Goal: Unclear

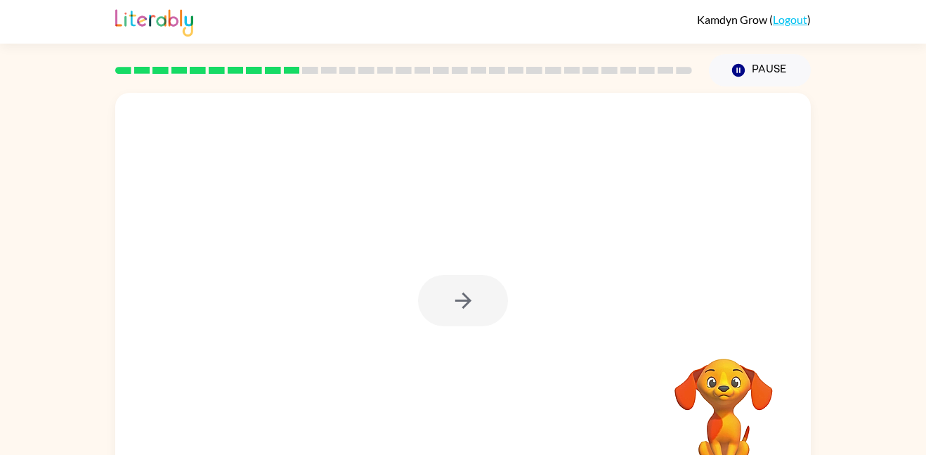
click at [431, 296] on div at bounding box center [463, 300] width 90 height 51
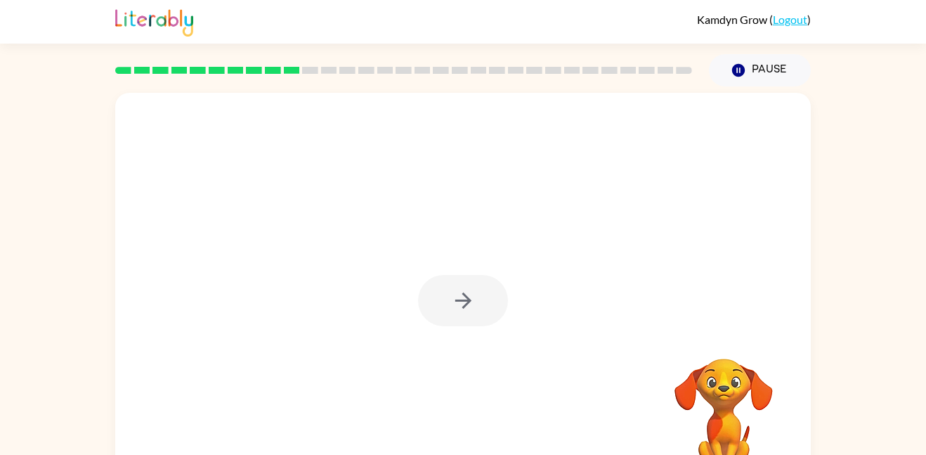
click at [431, 296] on div at bounding box center [463, 300] width 90 height 51
click at [431, 297] on button "button" at bounding box center [463, 300] width 90 height 51
click at [431, 297] on div at bounding box center [462, 293] width 695 height 401
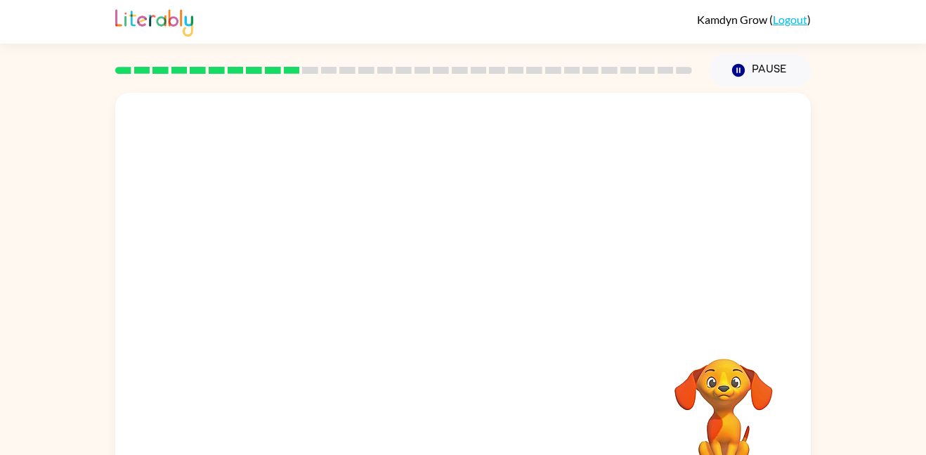
click at [431, 297] on div at bounding box center [462, 293] width 695 height 401
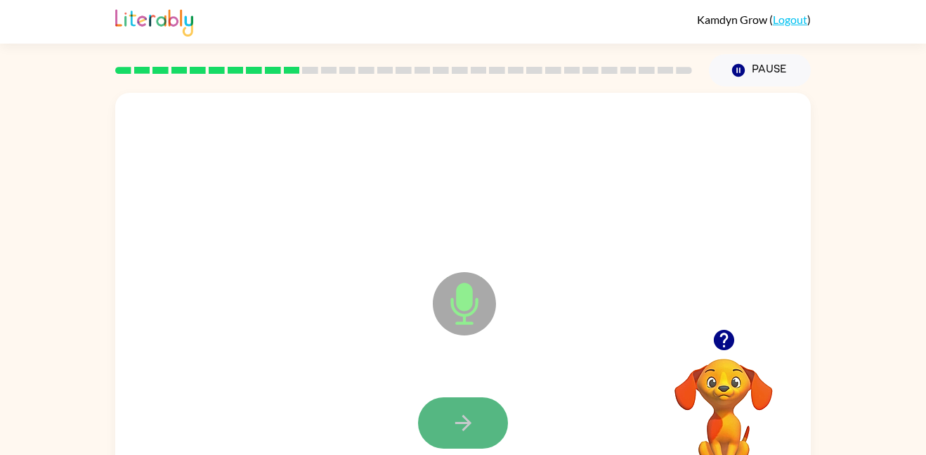
click at [467, 420] on icon "button" at bounding box center [463, 422] width 16 height 16
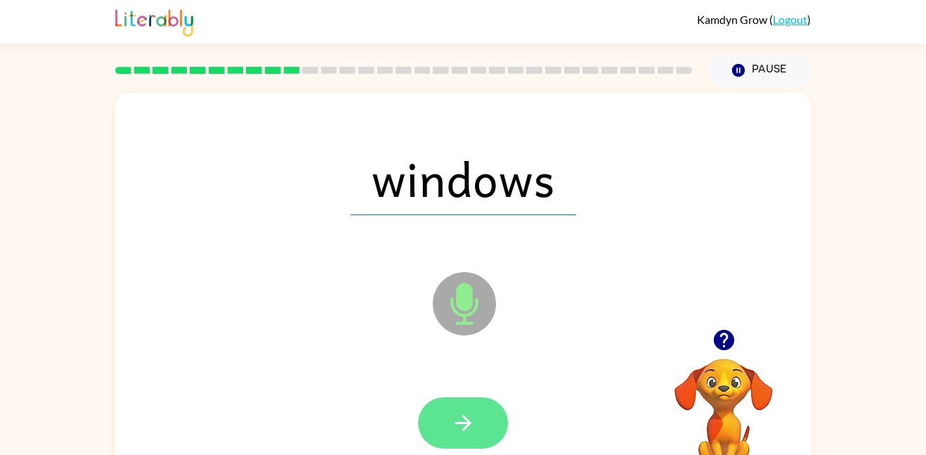
click at [465, 424] on icon "button" at bounding box center [463, 422] width 25 height 25
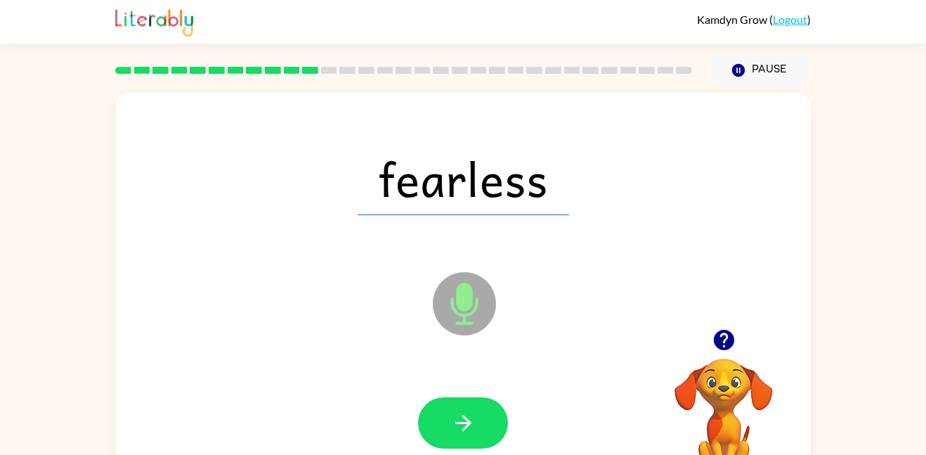
click at [465, 424] on icon "button" at bounding box center [463, 422] width 25 height 25
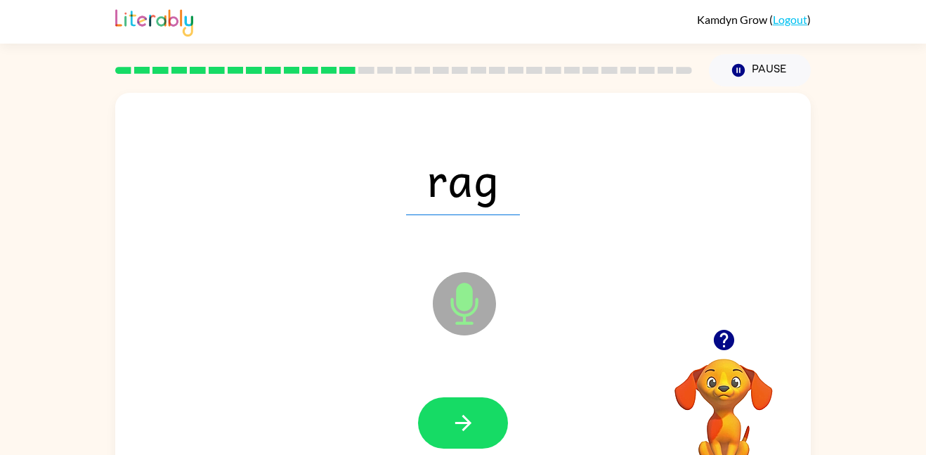
click at [465, 424] on icon "button" at bounding box center [463, 422] width 25 height 25
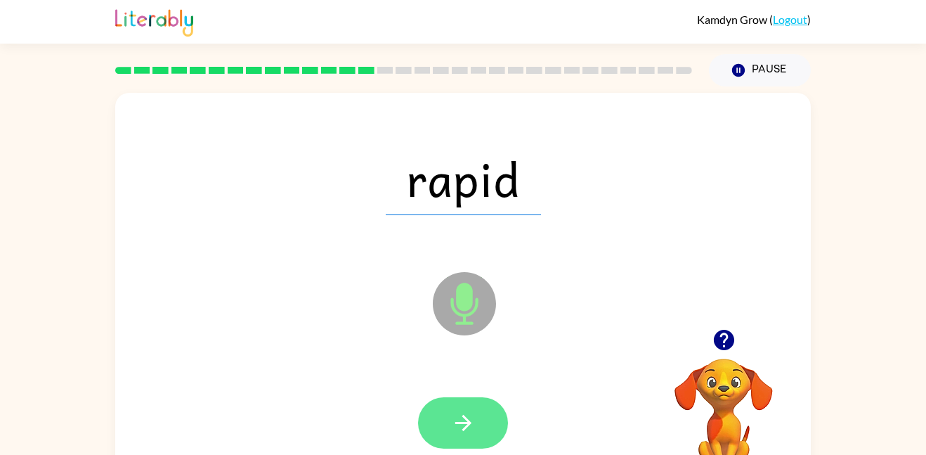
click at [459, 426] on icon "button" at bounding box center [463, 422] width 25 height 25
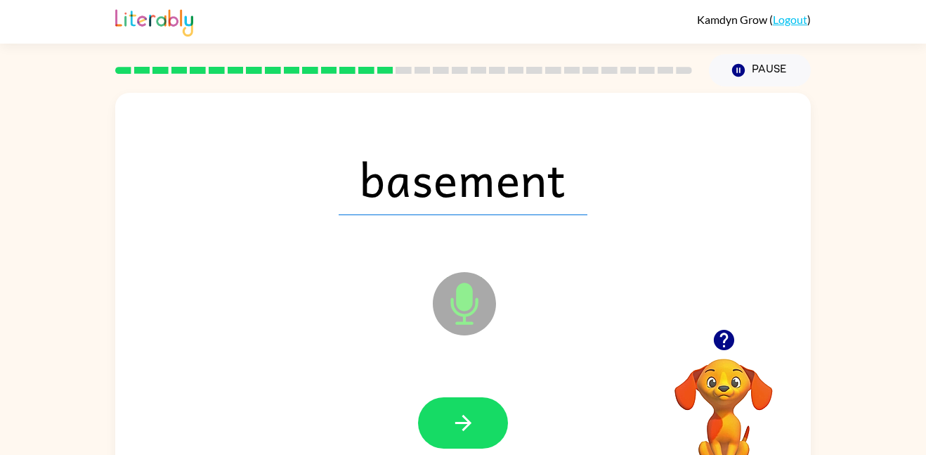
click at [459, 426] on icon "button" at bounding box center [463, 422] width 25 height 25
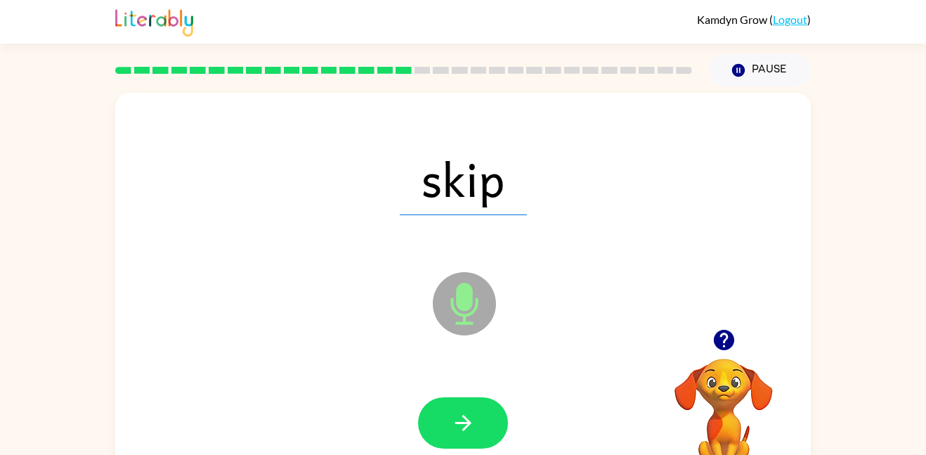
click at [459, 426] on icon "button" at bounding box center [463, 422] width 25 height 25
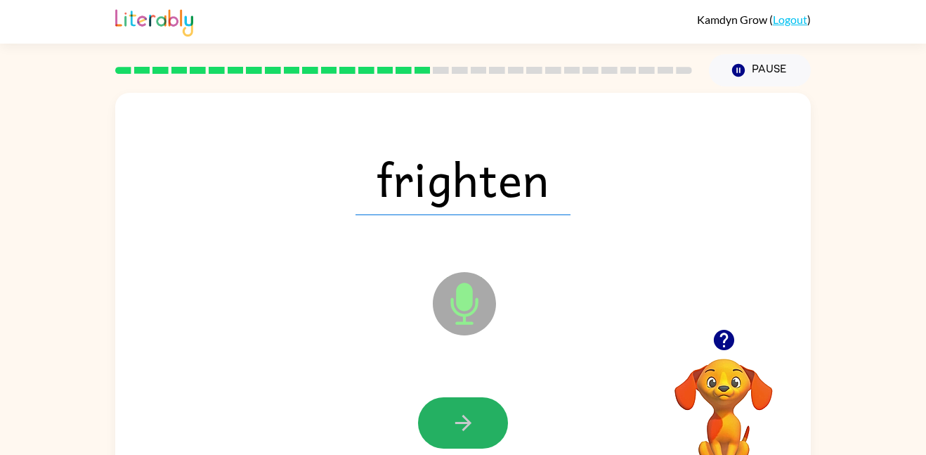
click at [459, 426] on icon "button" at bounding box center [463, 422] width 25 height 25
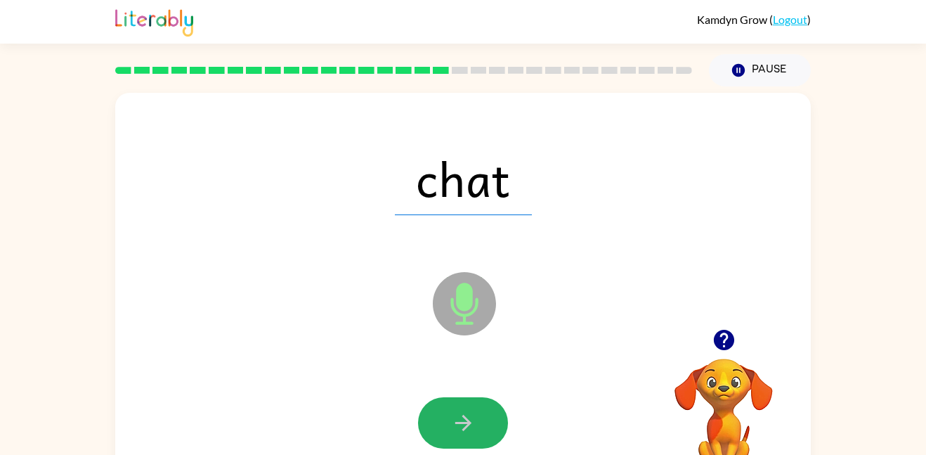
click at [459, 426] on icon "button" at bounding box center [463, 422] width 25 height 25
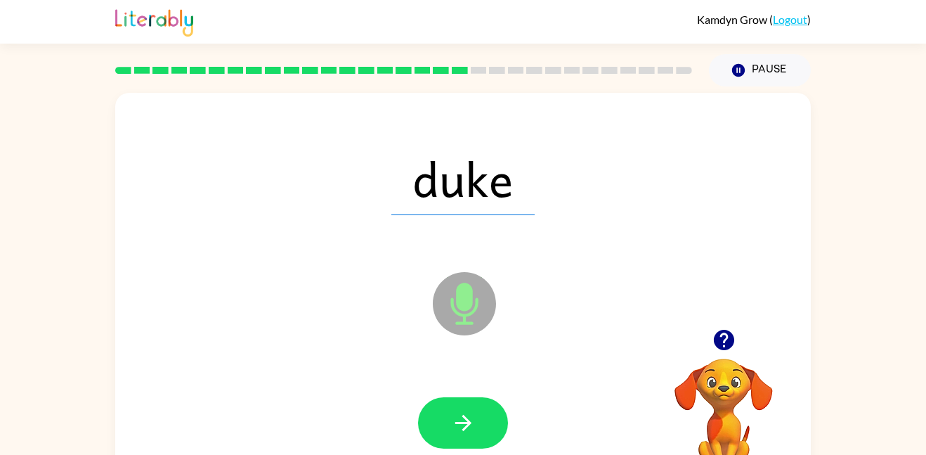
click at [459, 426] on icon "button" at bounding box center [463, 422] width 25 height 25
click at [459, 426] on div at bounding box center [463, 422] width 90 height 51
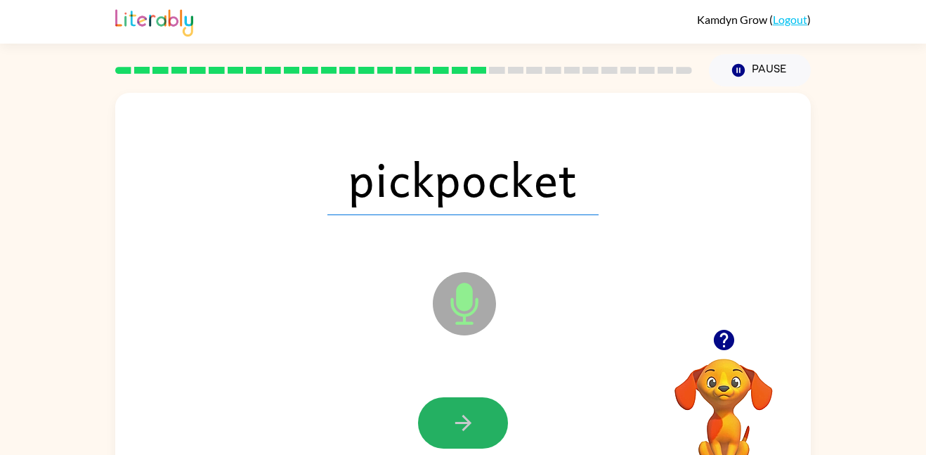
click at [459, 426] on icon "button" at bounding box center [463, 422] width 25 height 25
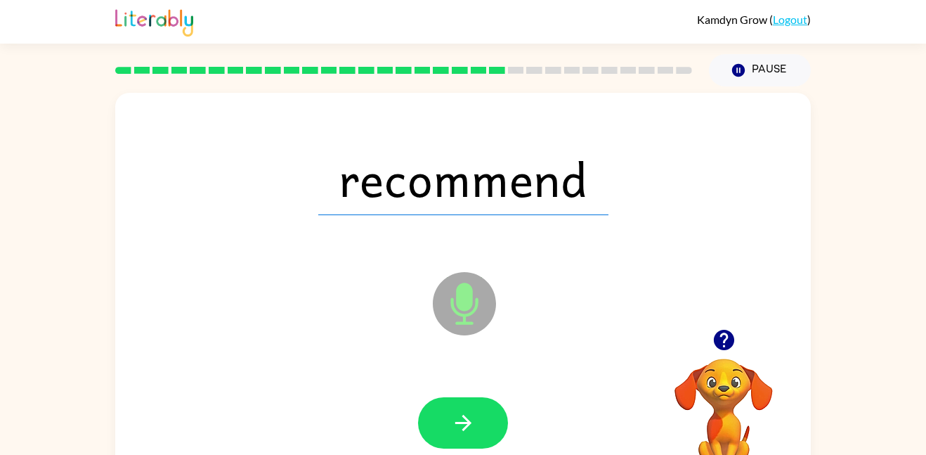
click at [459, 426] on icon "button" at bounding box center [463, 422] width 25 height 25
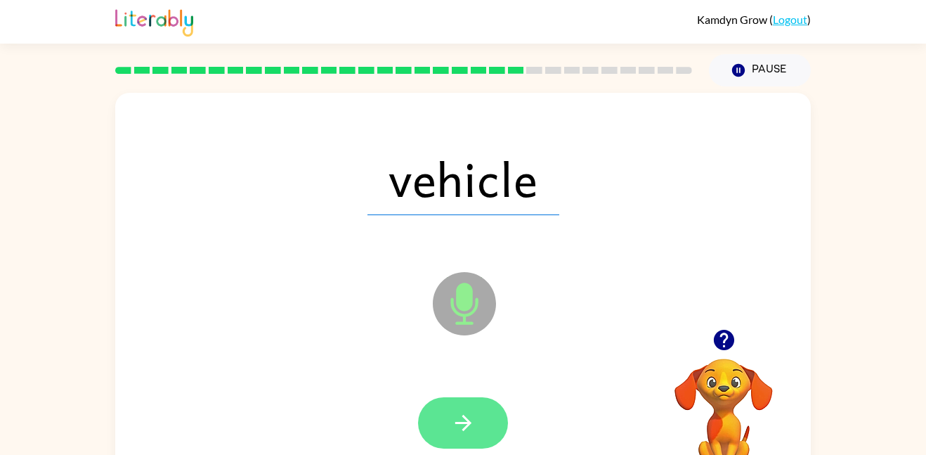
click at [459, 427] on icon "button" at bounding box center [463, 422] width 25 height 25
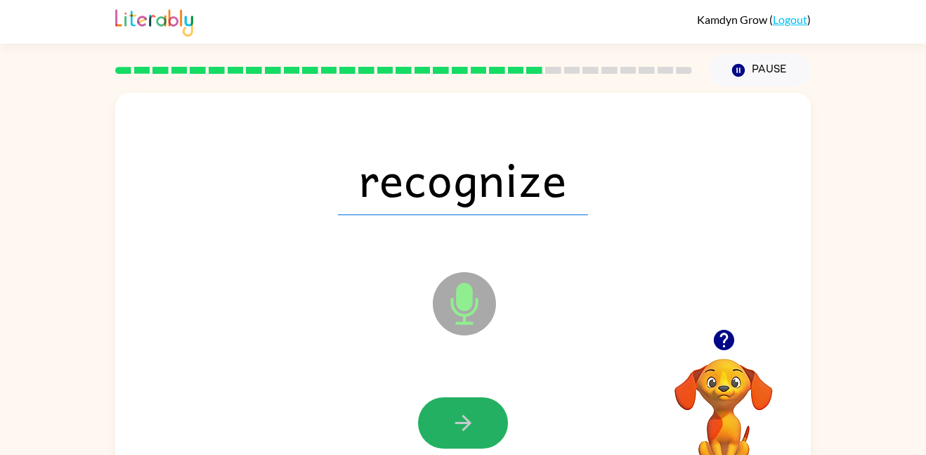
click at [459, 427] on icon "button" at bounding box center [463, 422] width 25 height 25
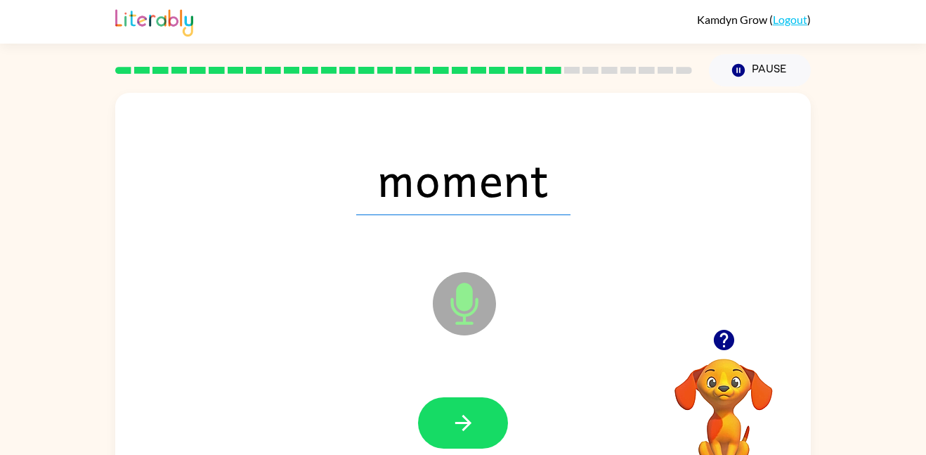
click at [459, 427] on icon "button" at bounding box center [463, 422] width 25 height 25
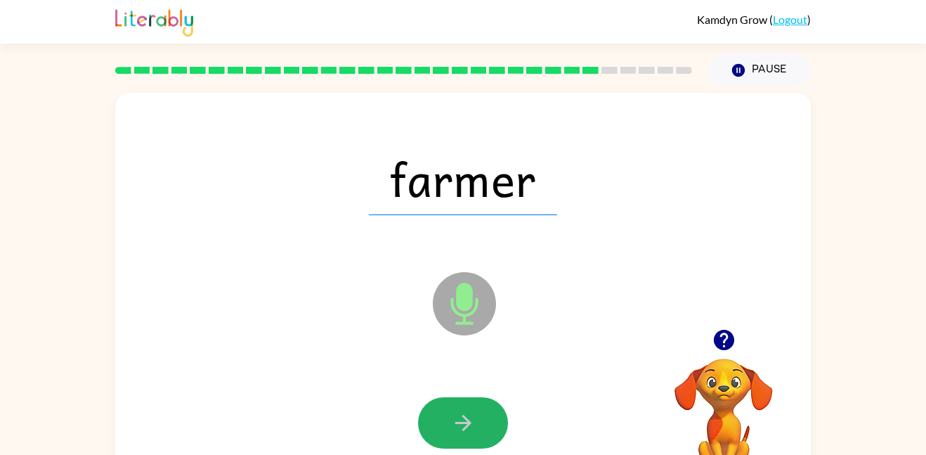
click at [459, 427] on icon "button" at bounding box center [463, 422] width 25 height 25
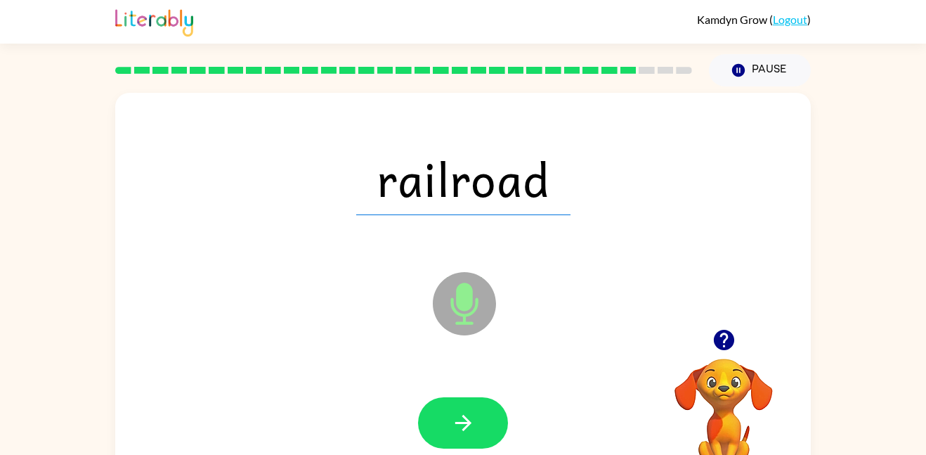
click at [459, 427] on icon "button" at bounding box center [463, 422] width 25 height 25
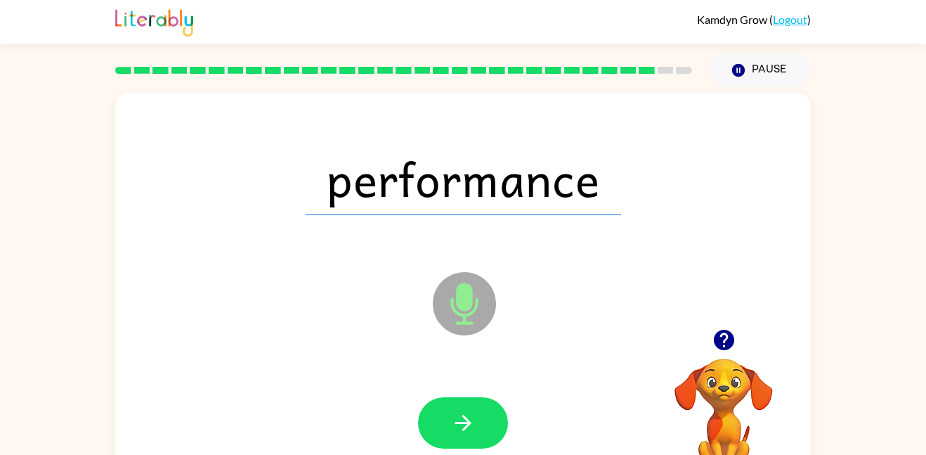
click at [459, 427] on icon "button" at bounding box center [463, 422] width 25 height 25
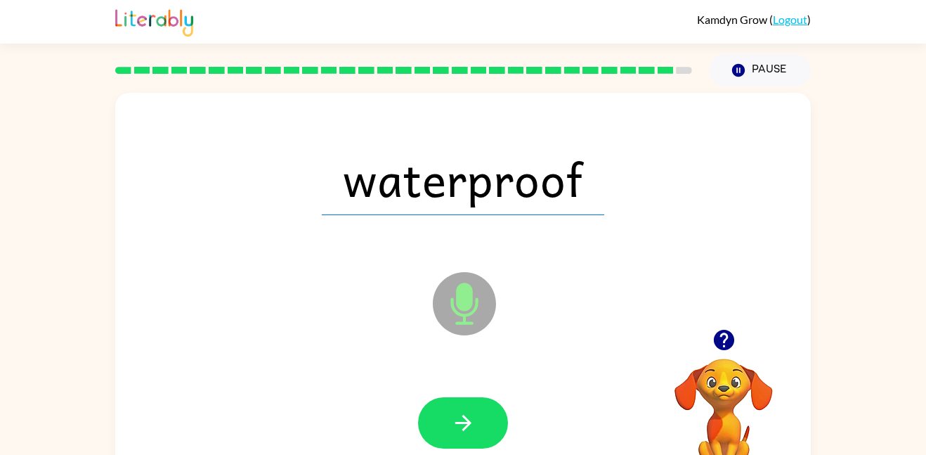
click at [459, 427] on icon "button" at bounding box center [463, 422] width 25 height 25
